Goal: Navigation & Orientation: Find specific page/section

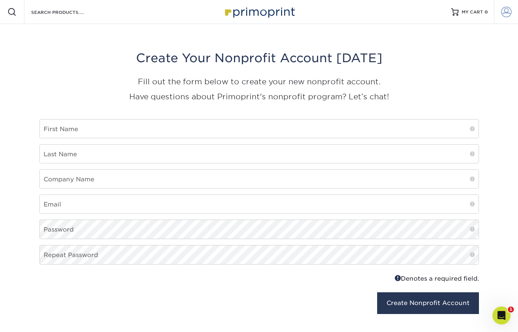
click at [502, 17] on span at bounding box center [506, 12] width 11 height 11
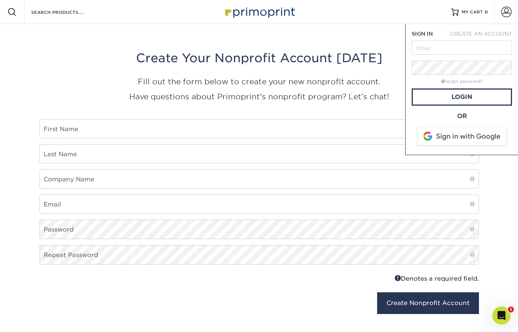
click at [387, 21] on div "Resources Menu Search Products Account SIGN IN CREATE AN ACCOUNT forgot passwor…" at bounding box center [259, 12] width 518 height 24
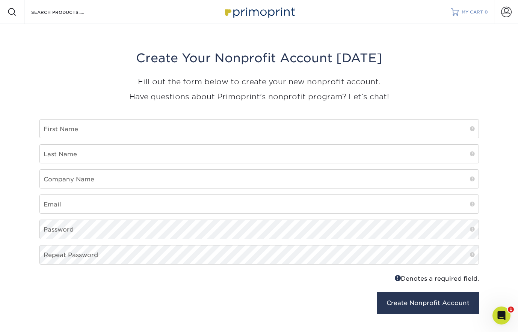
click at [466, 6] on link "MY CART 0" at bounding box center [469, 12] width 37 height 24
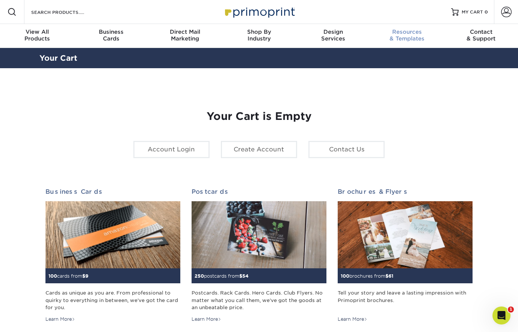
click at [401, 39] on div "Resources & Templates" at bounding box center [407, 36] width 74 height 14
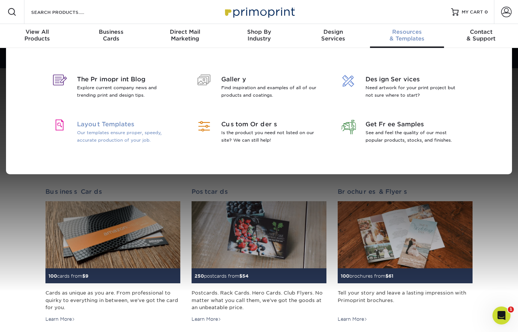
click at [112, 122] on span "Layout Templates" at bounding box center [125, 124] width 97 height 9
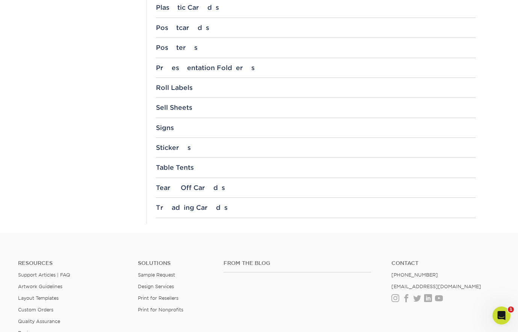
scroll to position [808, 0]
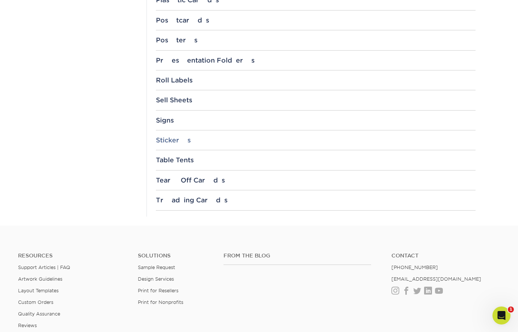
click at [168, 137] on div "Stickers" at bounding box center [315, 141] width 319 height 8
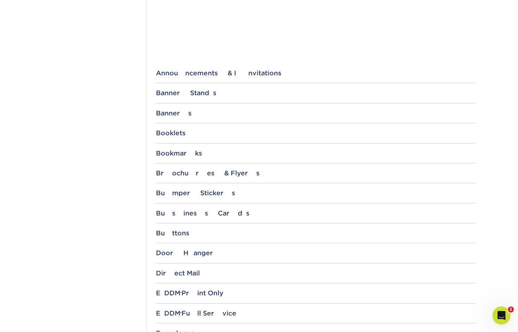
scroll to position [257, 0]
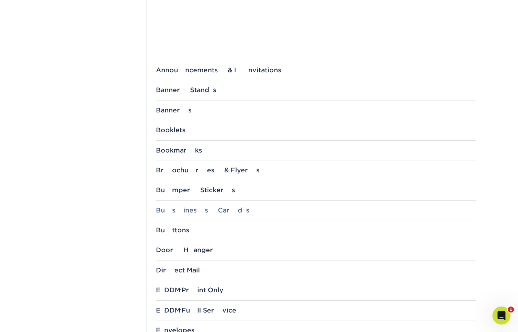
click at [164, 212] on div "Business Cards" at bounding box center [315, 211] width 319 height 8
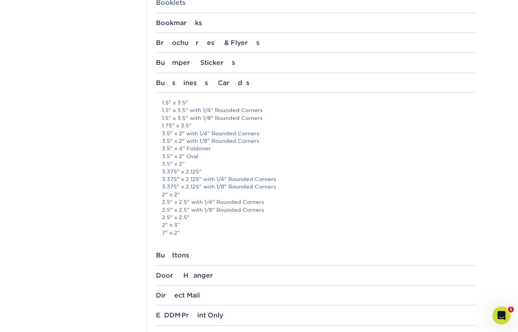
scroll to position [403, 0]
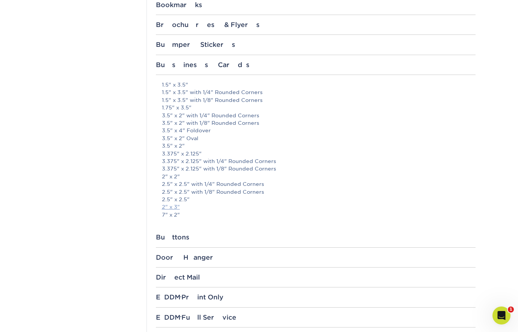
click at [167, 204] on link "2" x 3"" at bounding box center [171, 207] width 18 height 6
